Goal: Transaction & Acquisition: Subscribe to service/newsletter

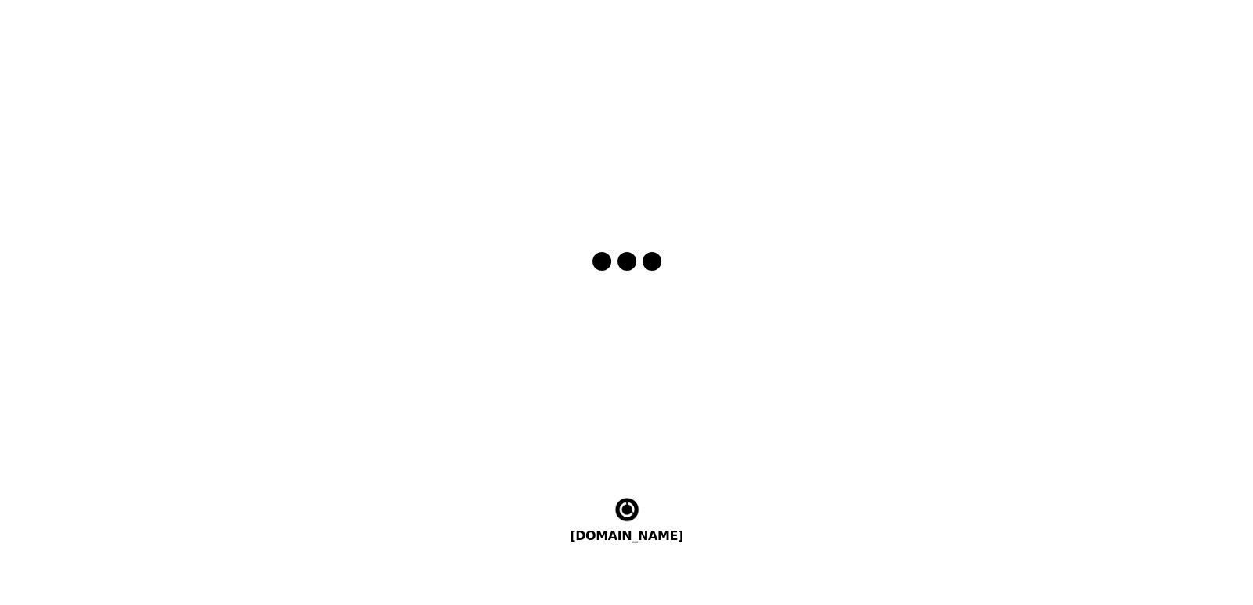
select select "th"
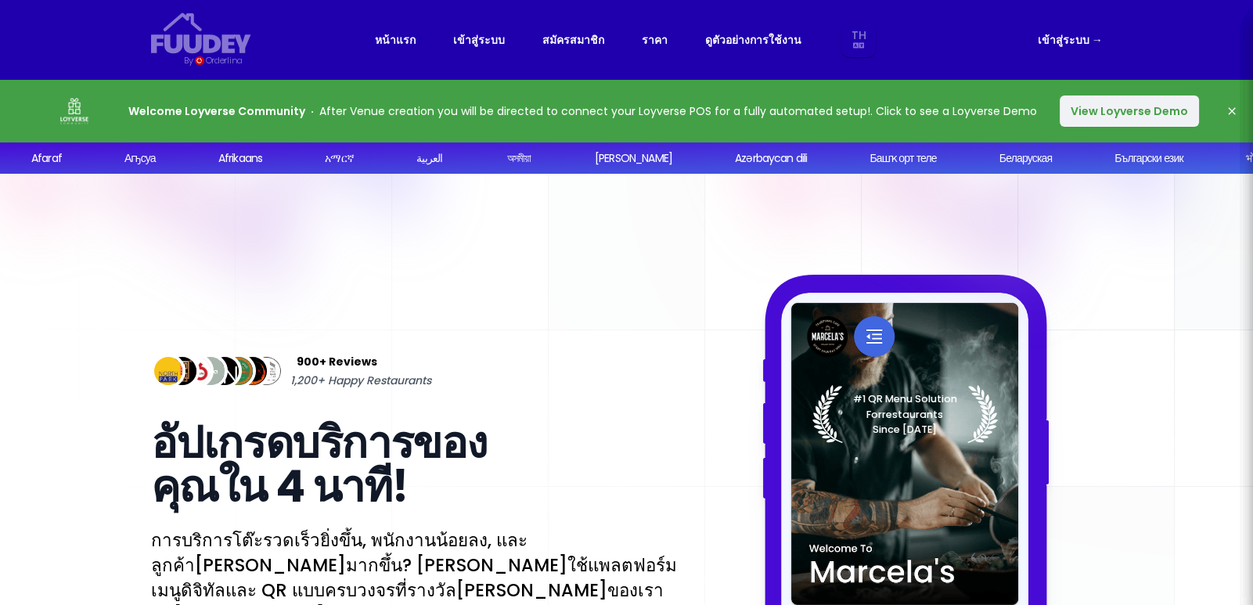
select select "th"
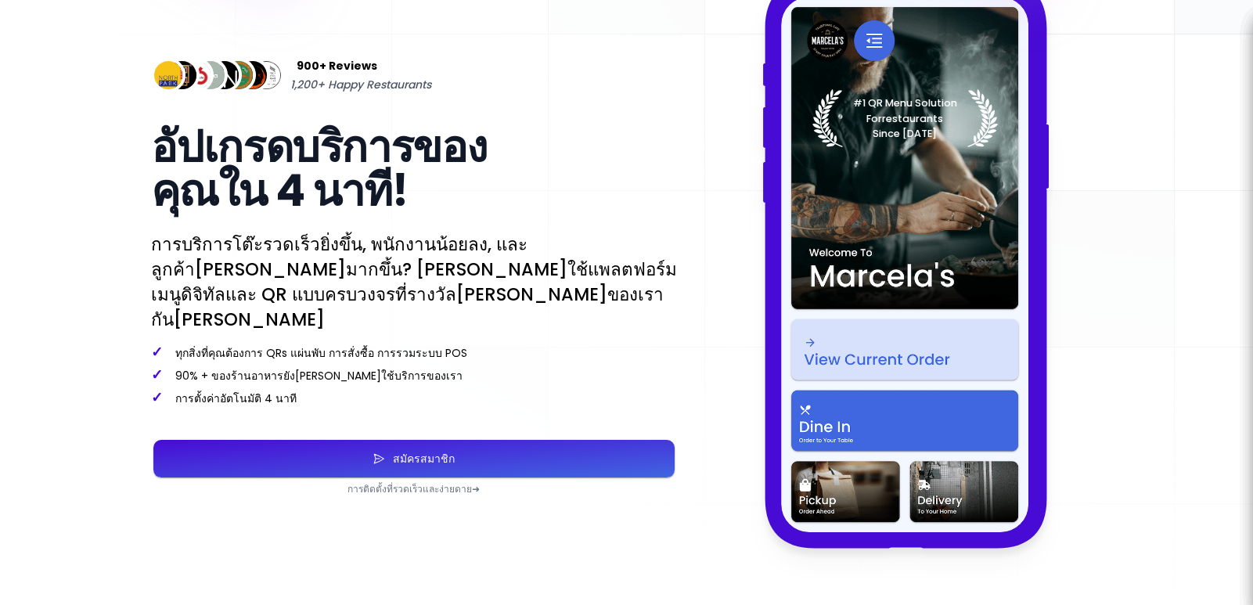
scroll to position [312, 0]
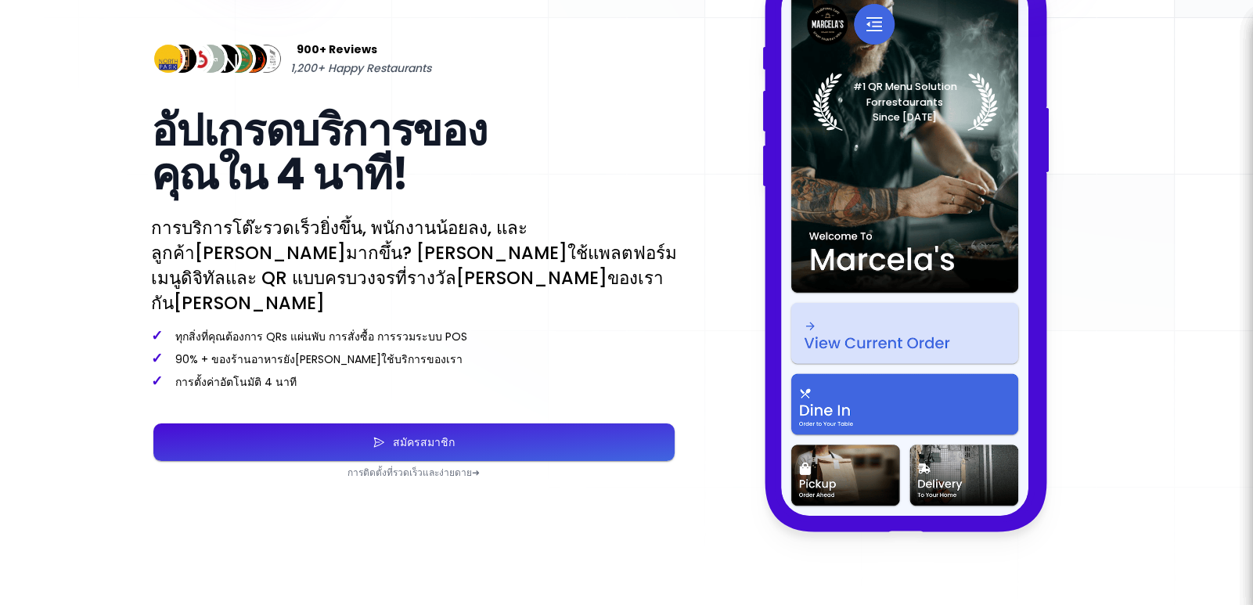
click at [638, 424] on button "สมัครสมาชิก" at bounding box center [413, 443] width 521 height 38
select select "th"
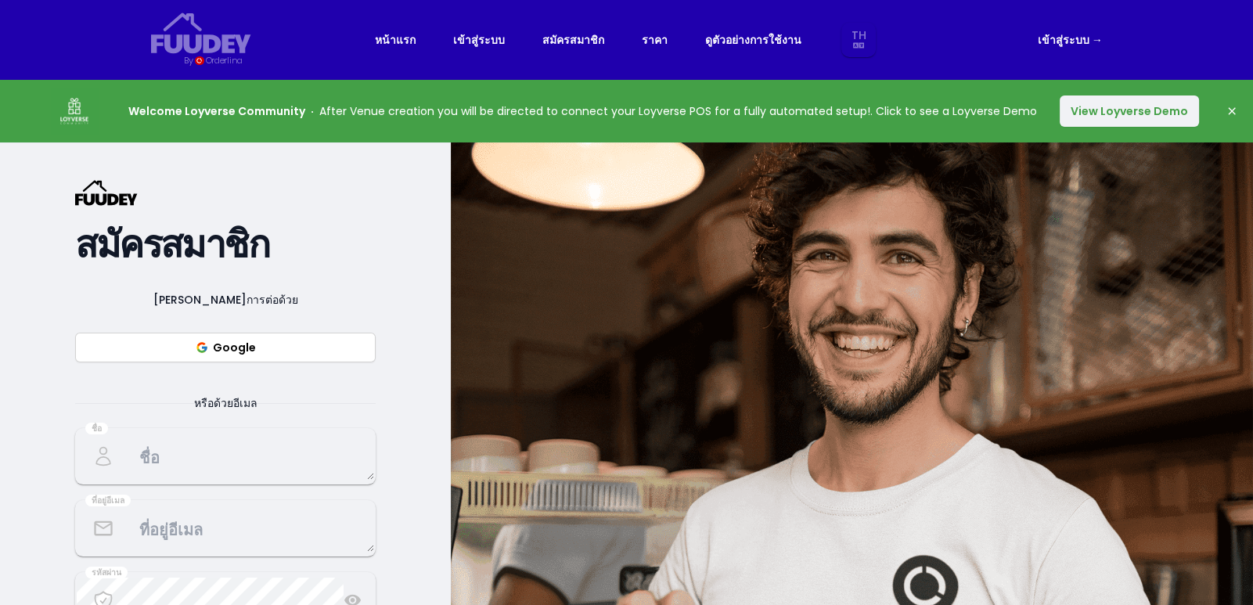
select select "th"
click at [349, 348] on button "Google" at bounding box center [225, 348] width 301 height 30
select select "th"
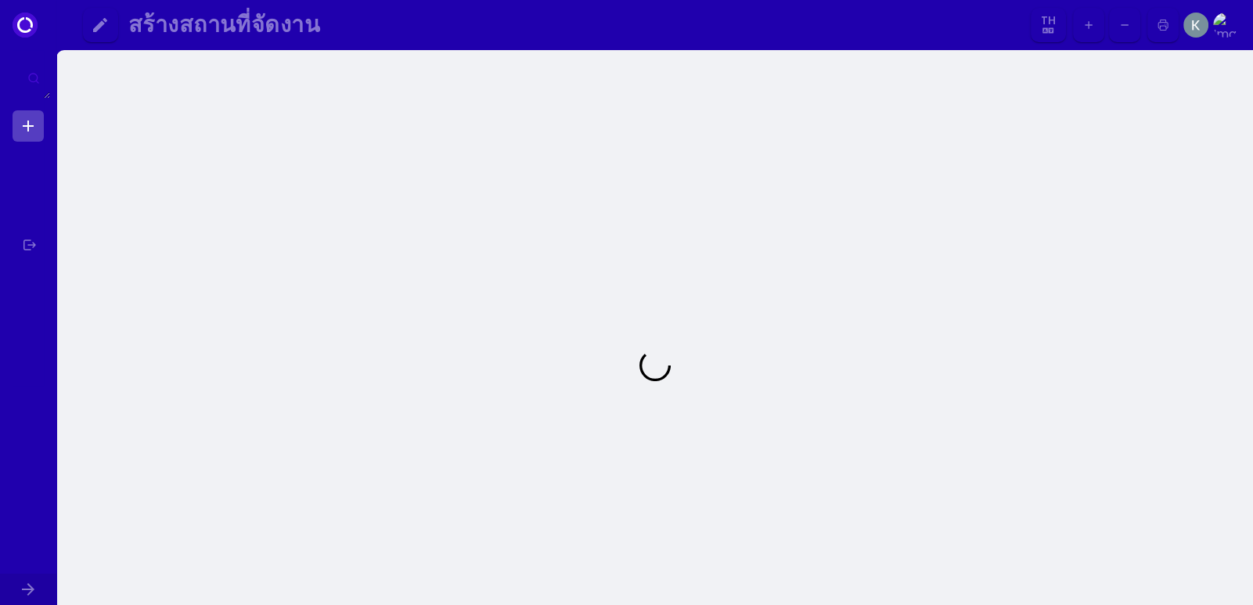
select select "th"
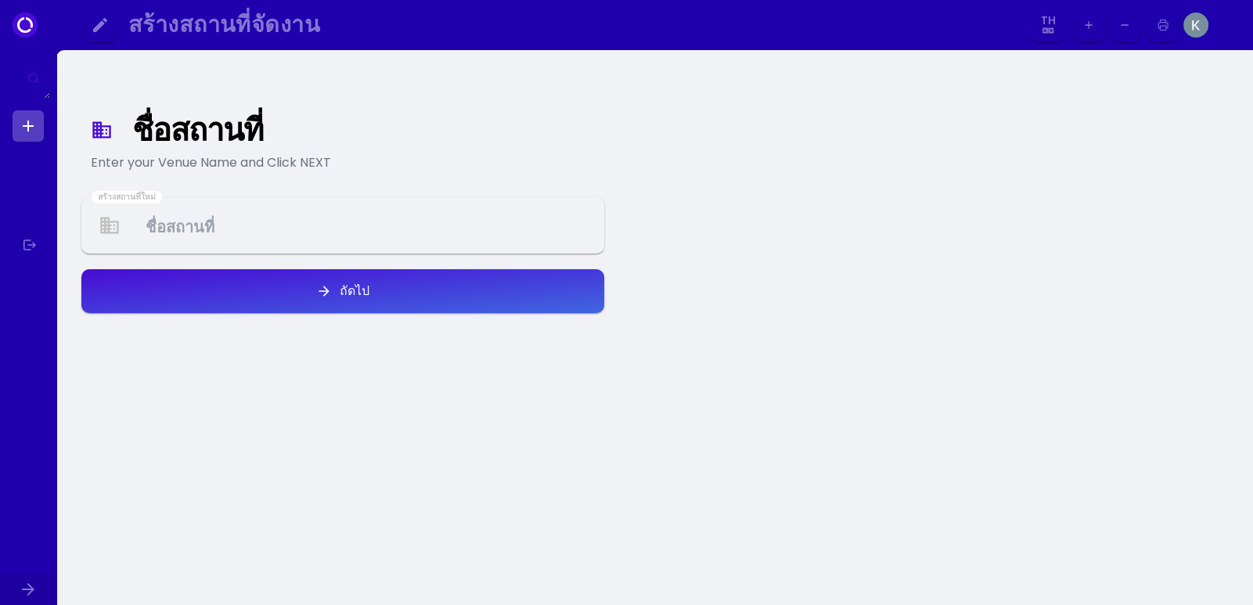
click at [474, 300] on button "ถัดไป" at bounding box center [342, 291] width 523 height 44
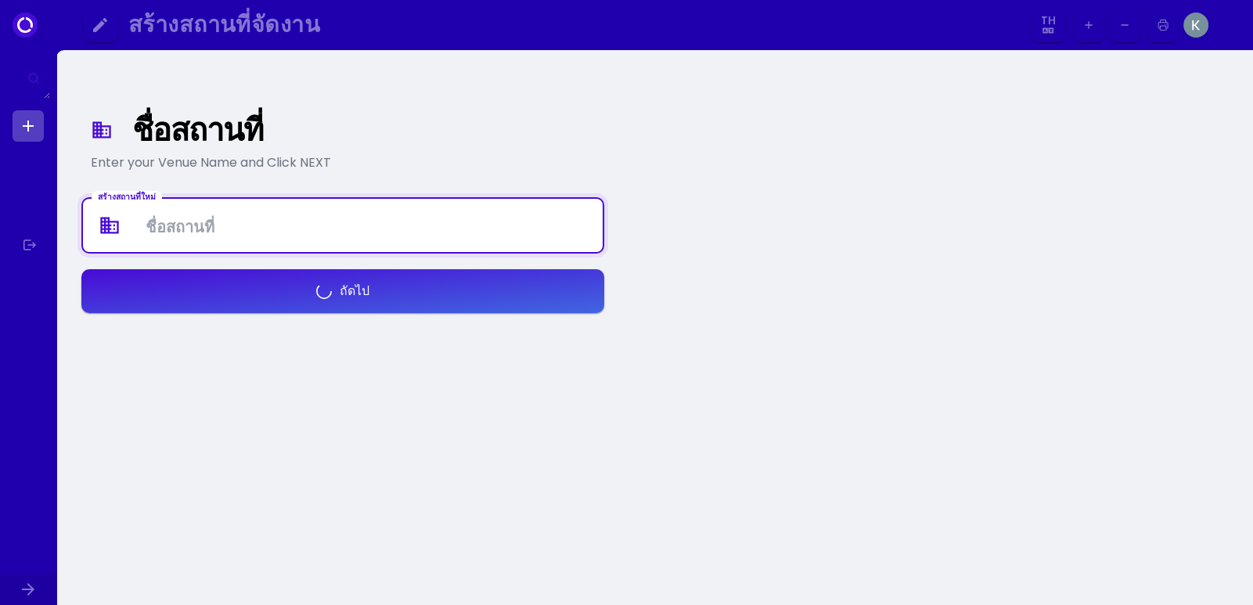
click at [412, 230] on Venue at bounding box center [343, 226] width 520 height 46
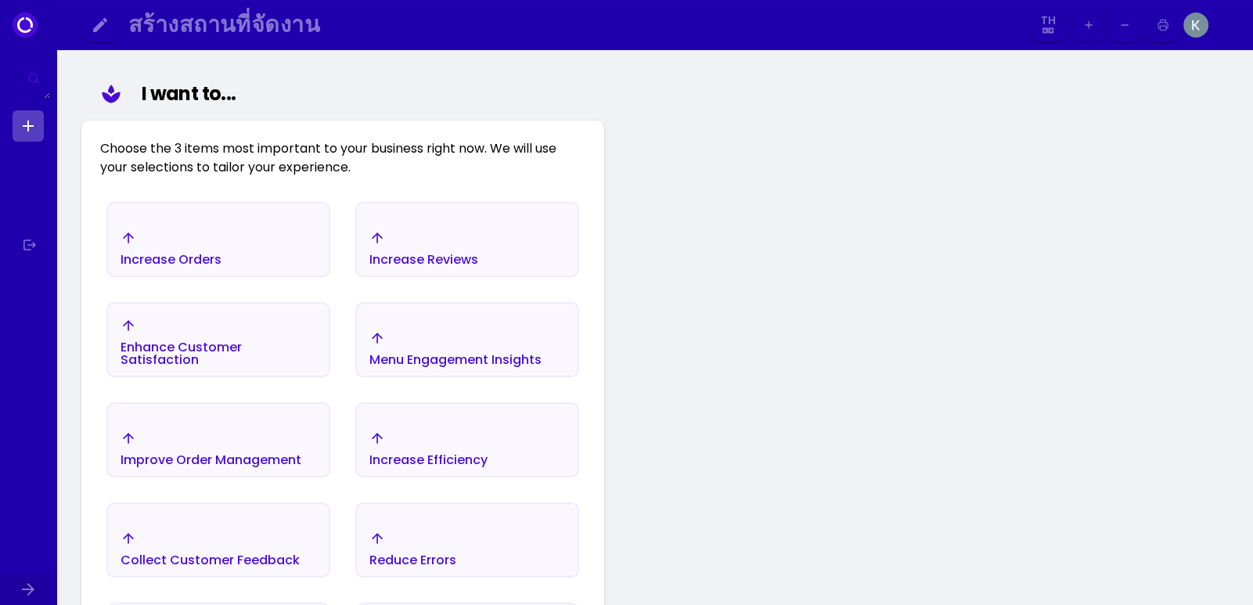
scroll to position [181, 0]
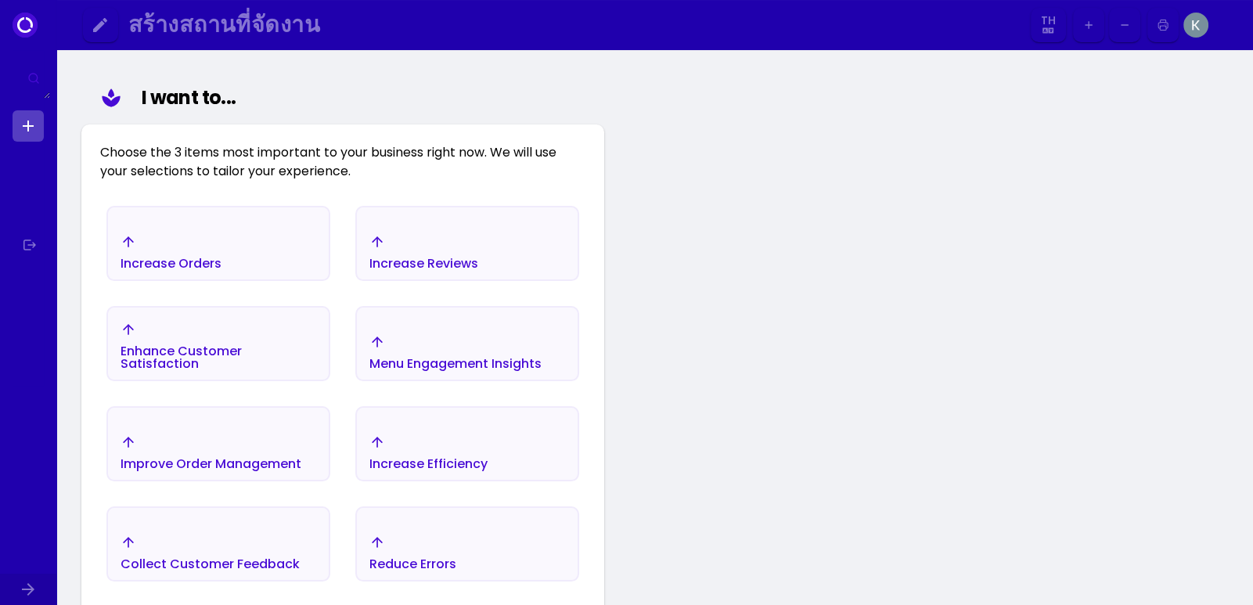
click at [419, 330] on div "Menu Engagement Insights" at bounding box center [467, 352] width 221 height 55
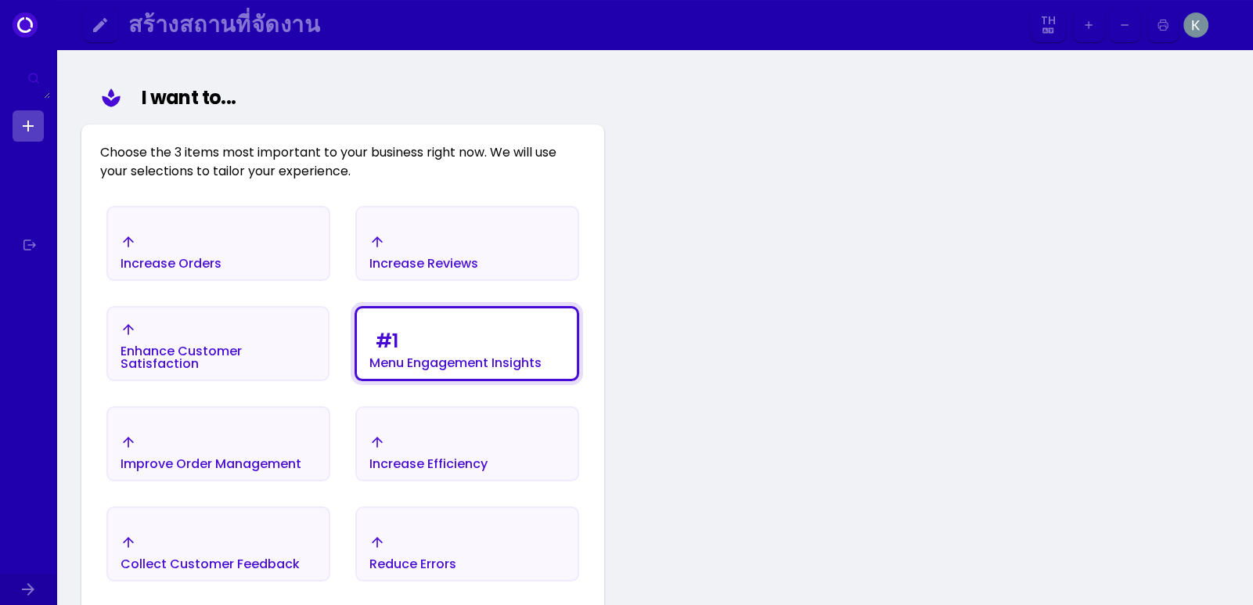
click at [263, 336] on div "Enhance Customer Satisfaction" at bounding box center [218, 346] width 195 height 49
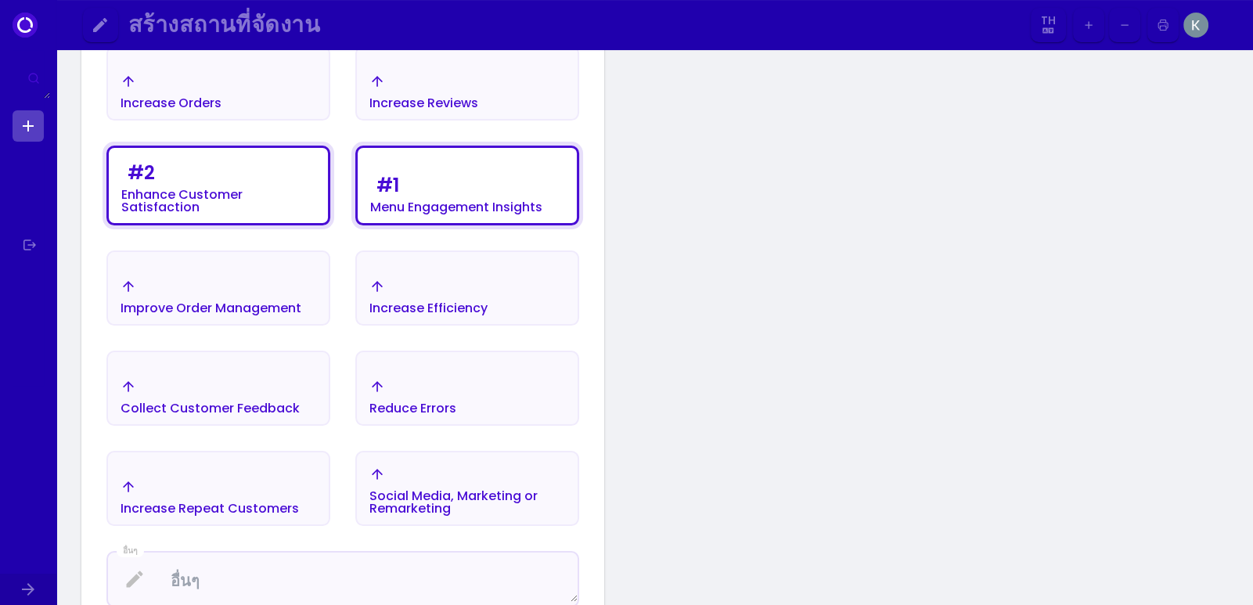
scroll to position [337, 0]
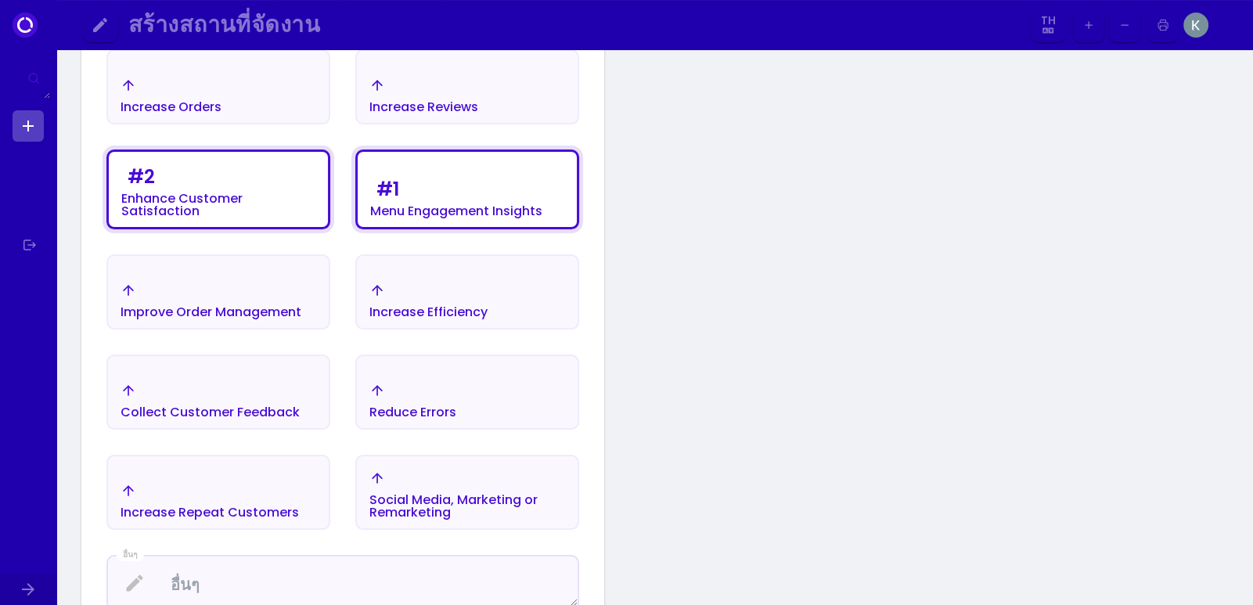
drag, startPoint x: 276, startPoint y: 314, endPoint x: 399, endPoint y: 312, distance: 123.7
click at [276, 313] on div "Improve Order Management" at bounding box center [211, 312] width 181 height 13
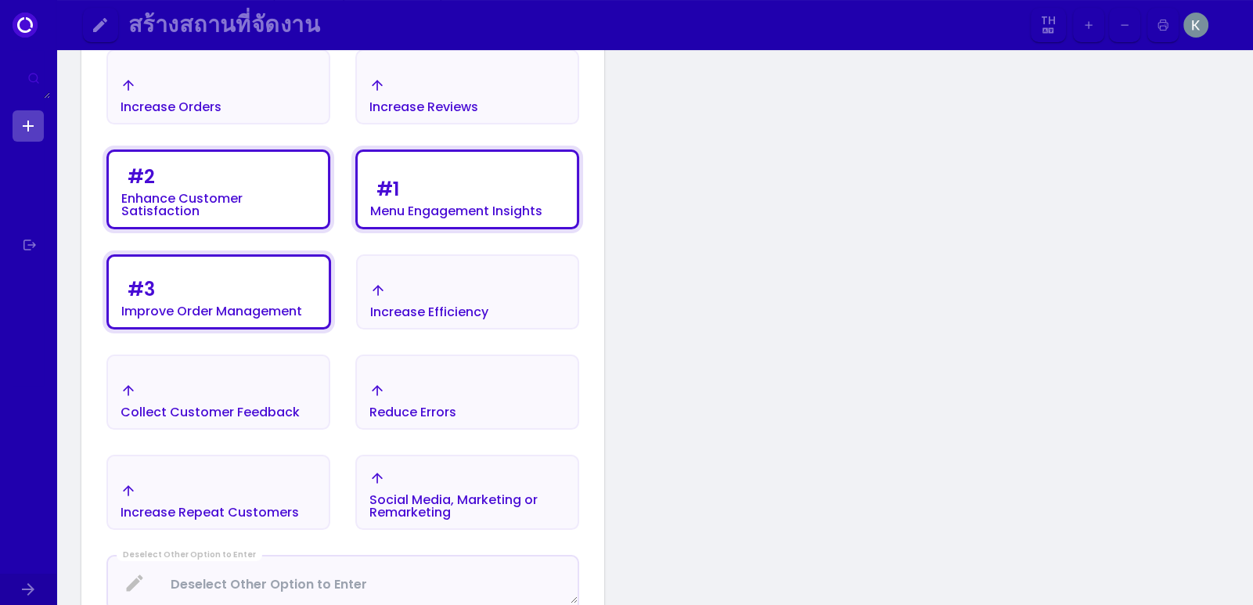
click at [447, 312] on div "Increase Efficiency" at bounding box center [429, 312] width 118 height 13
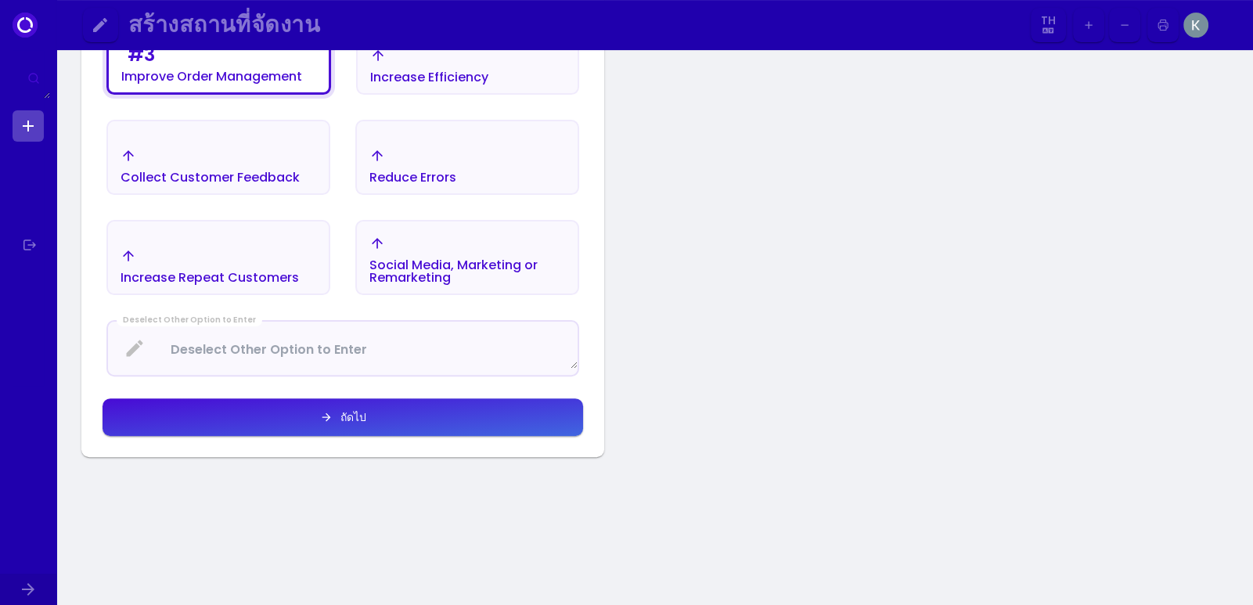
click at [420, 412] on button "ถัดไป" at bounding box center [343, 418] width 481 height 38
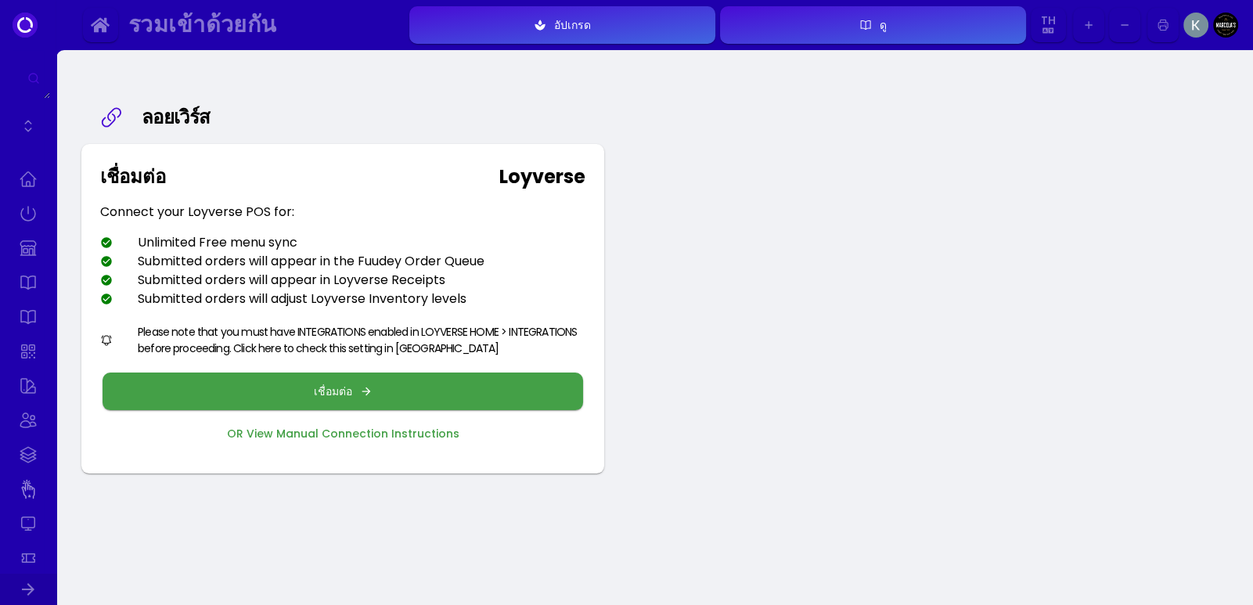
click at [407, 395] on button "เชื่อมต่อ" at bounding box center [343, 392] width 481 height 38
